Goal: Task Accomplishment & Management: Use online tool/utility

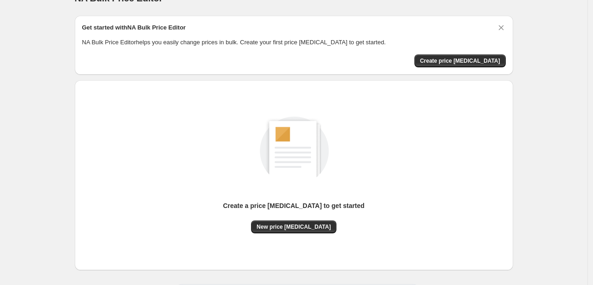
scroll to position [46, 0]
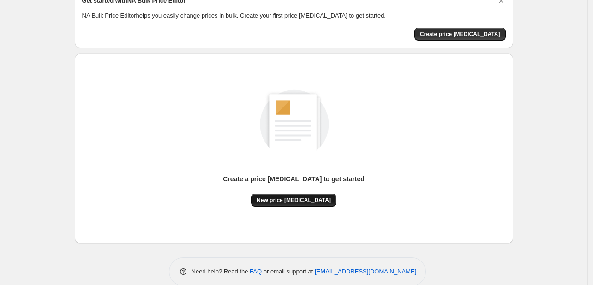
click at [287, 201] on span "New price [MEDICAL_DATA]" at bounding box center [293, 199] width 74 height 7
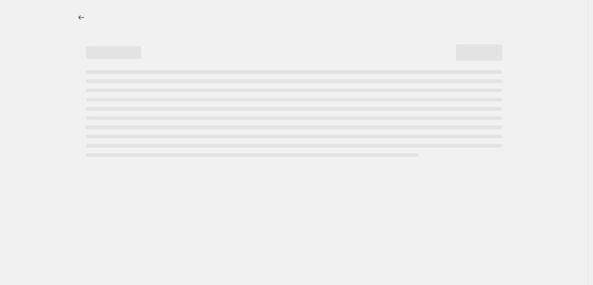
select select "percentage"
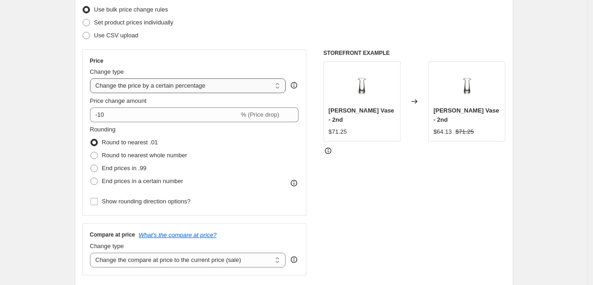
scroll to position [138, 0]
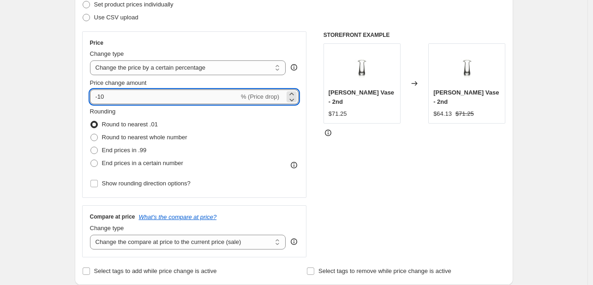
click at [100, 99] on input "-10" at bounding box center [164, 96] width 149 height 15
type input "-45"
click at [97, 151] on span at bounding box center [93, 150] width 7 height 7
click at [91, 147] on input "End prices in .99" at bounding box center [90, 147] width 0 height 0
radio input "true"
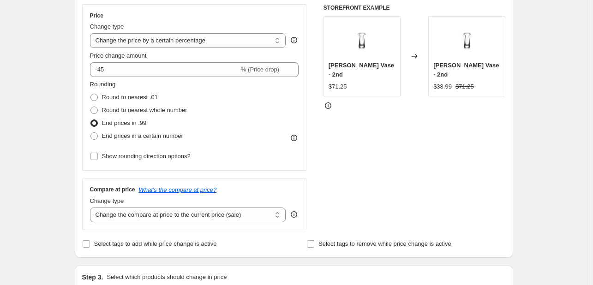
scroll to position [231, 0]
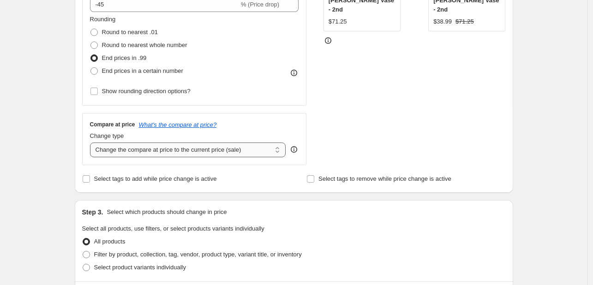
click at [210, 150] on select "Change the compare at price to the current price (sale) Change the compare at p…" at bounding box center [188, 149] width 196 height 15
click at [208, 150] on select "Change the compare at price to the current price (sale) Change the compare at p…" at bounding box center [188, 149] width 196 height 15
select select "remove"
click at [92, 142] on select "Change the compare at price to the current price (sale) Change the compare at p…" at bounding box center [188, 149] width 196 height 15
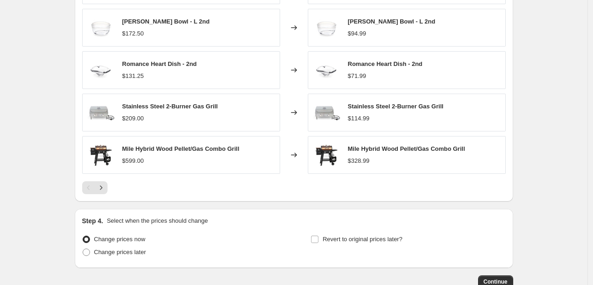
scroll to position [636, 0]
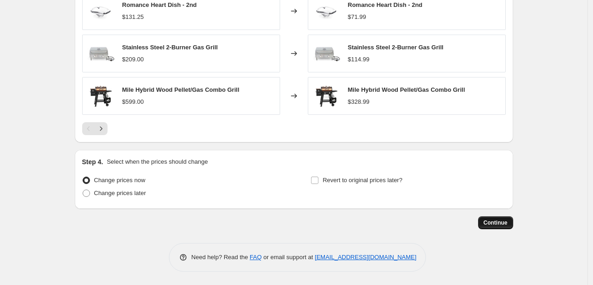
click at [494, 227] on button "Continue" at bounding box center [495, 222] width 35 height 13
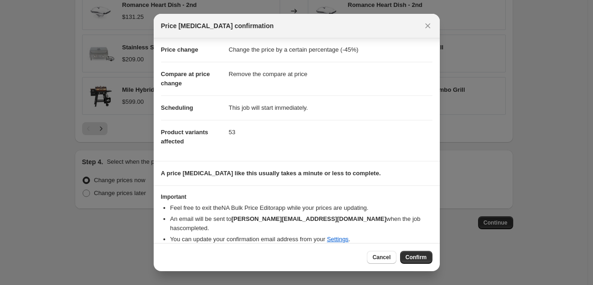
scroll to position [18, 0]
click at [425, 260] on span "Confirm" at bounding box center [415, 257] width 21 height 7
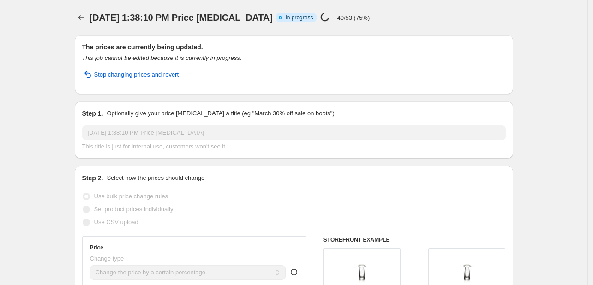
select select "percentage"
select select "remove"
